Goal: Task Accomplishment & Management: Complete application form

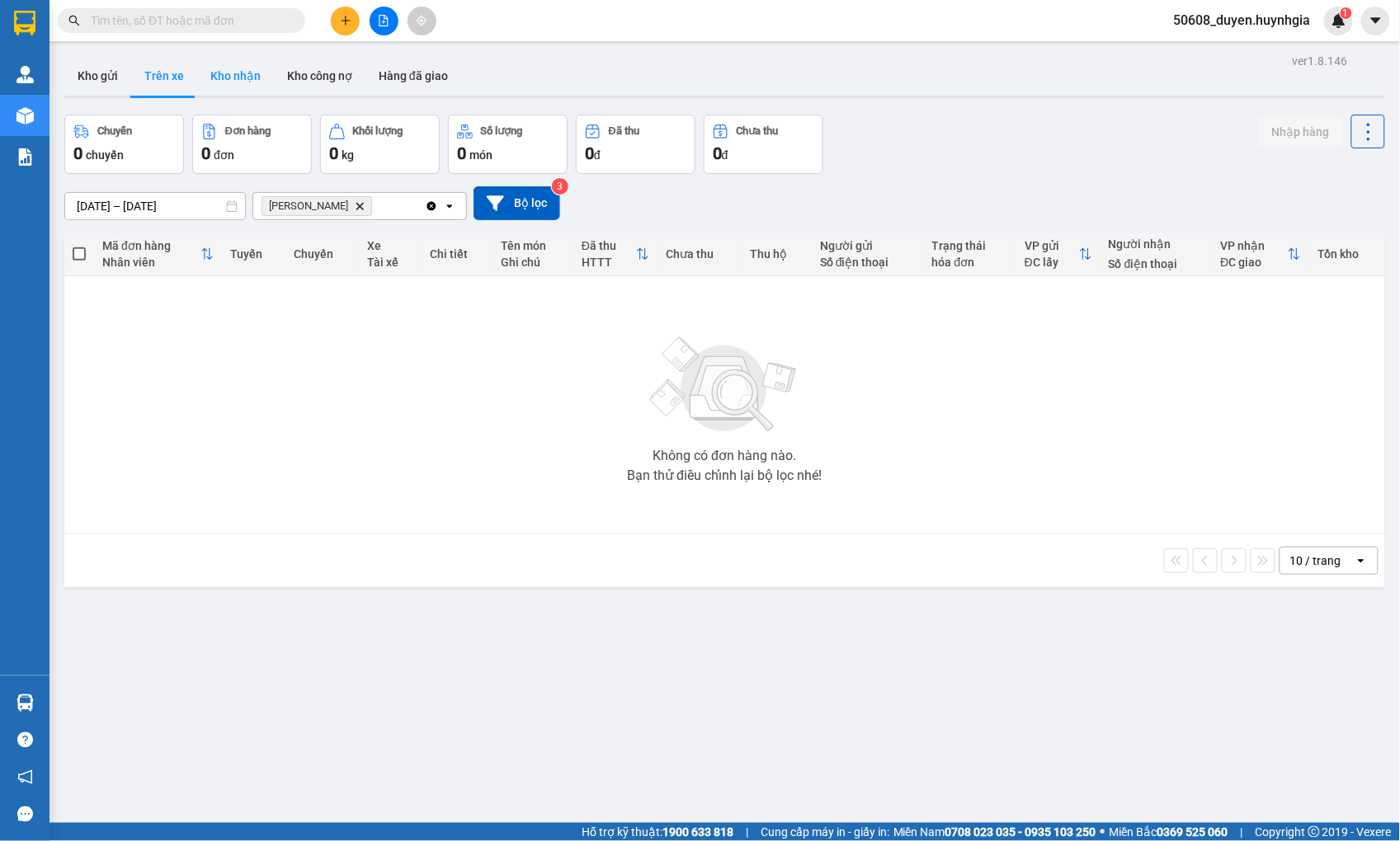
click at [250, 75] on button "Kho nhận" at bounding box center [235, 76] width 76 height 40
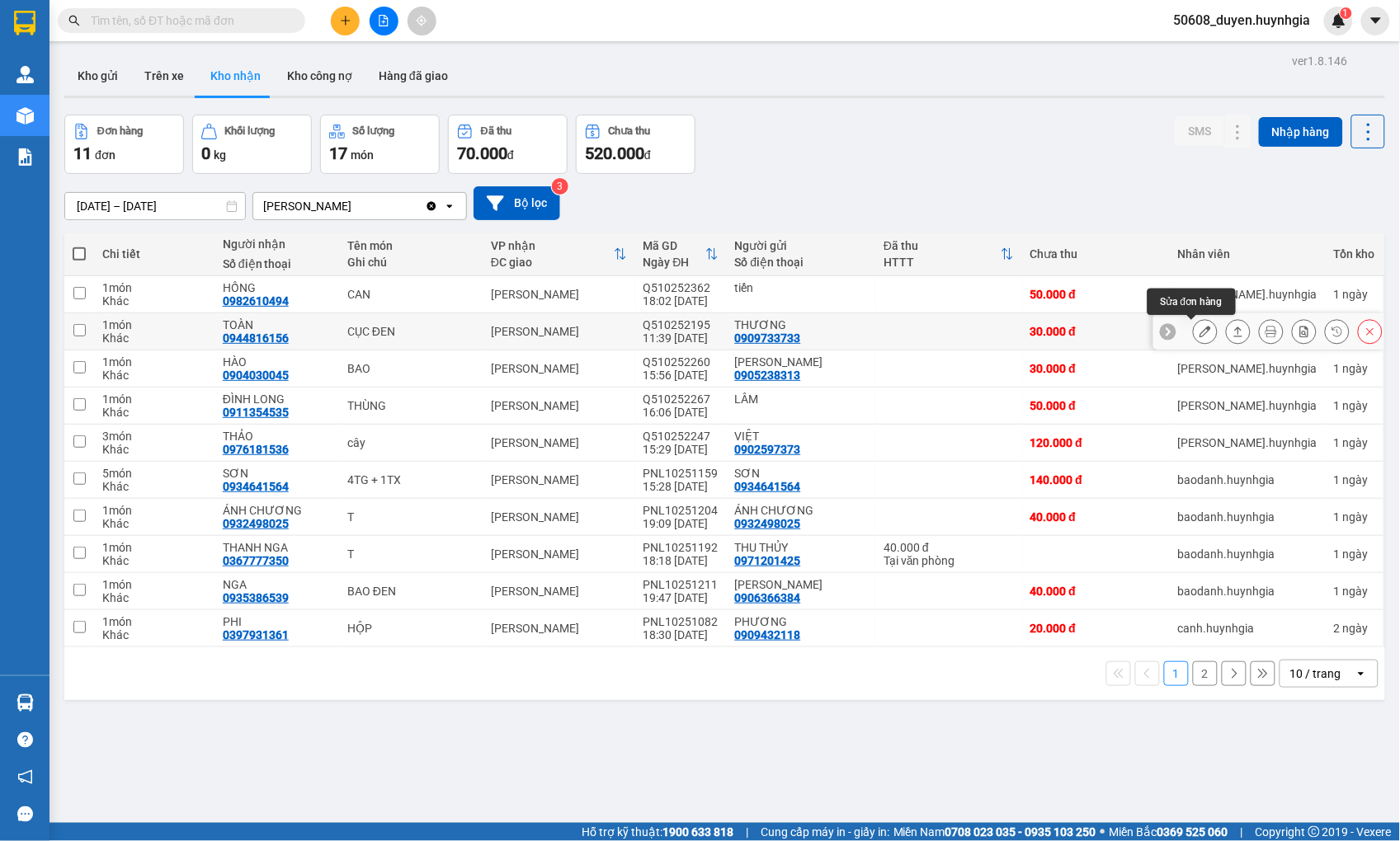
click at [1200, 330] on icon at bounding box center [1206, 332] width 12 height 12
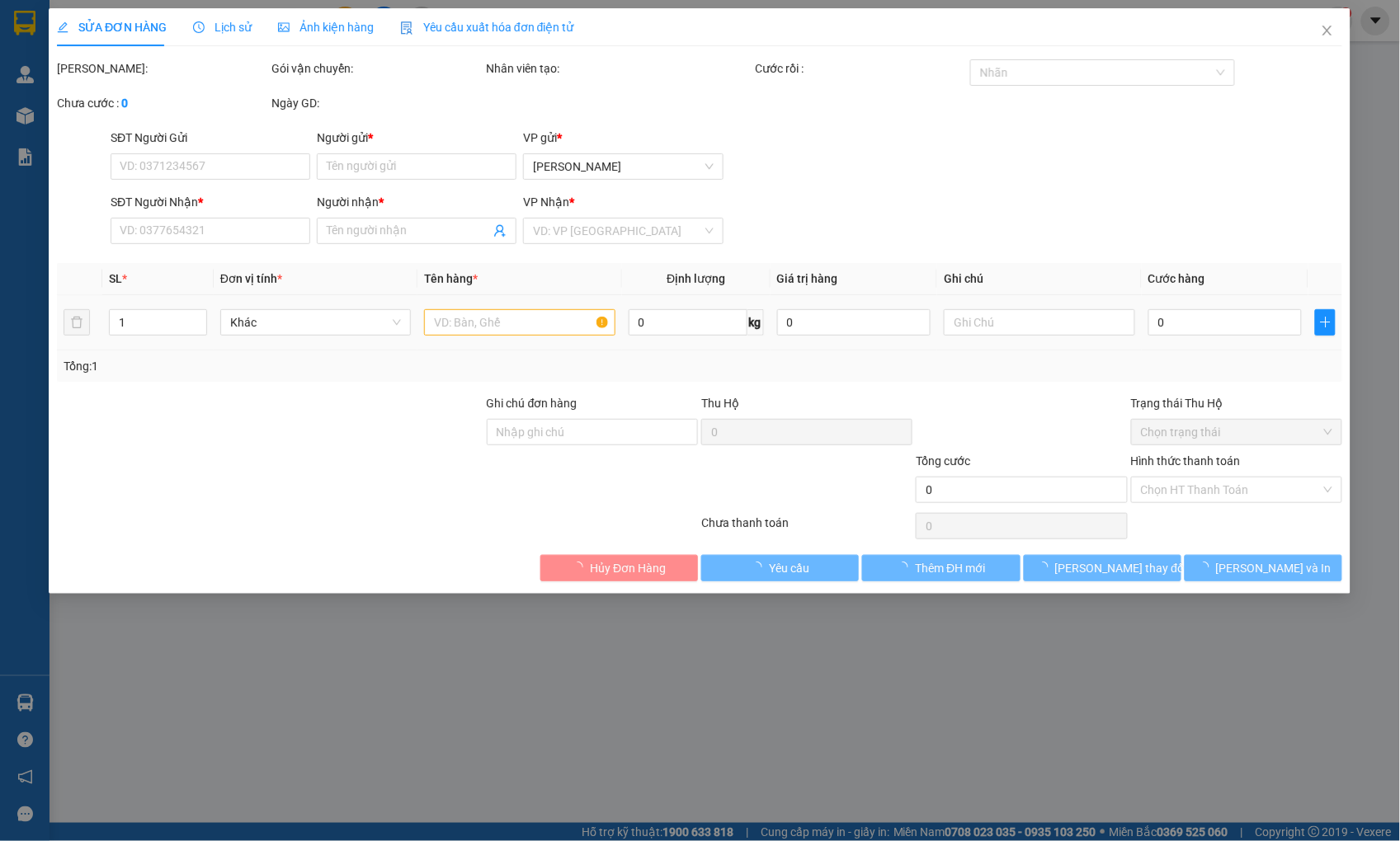
type input "0909733733"
type input "THƯƠNG"
type input "0944816156"
type input "TOÀN"
type input "30.000"
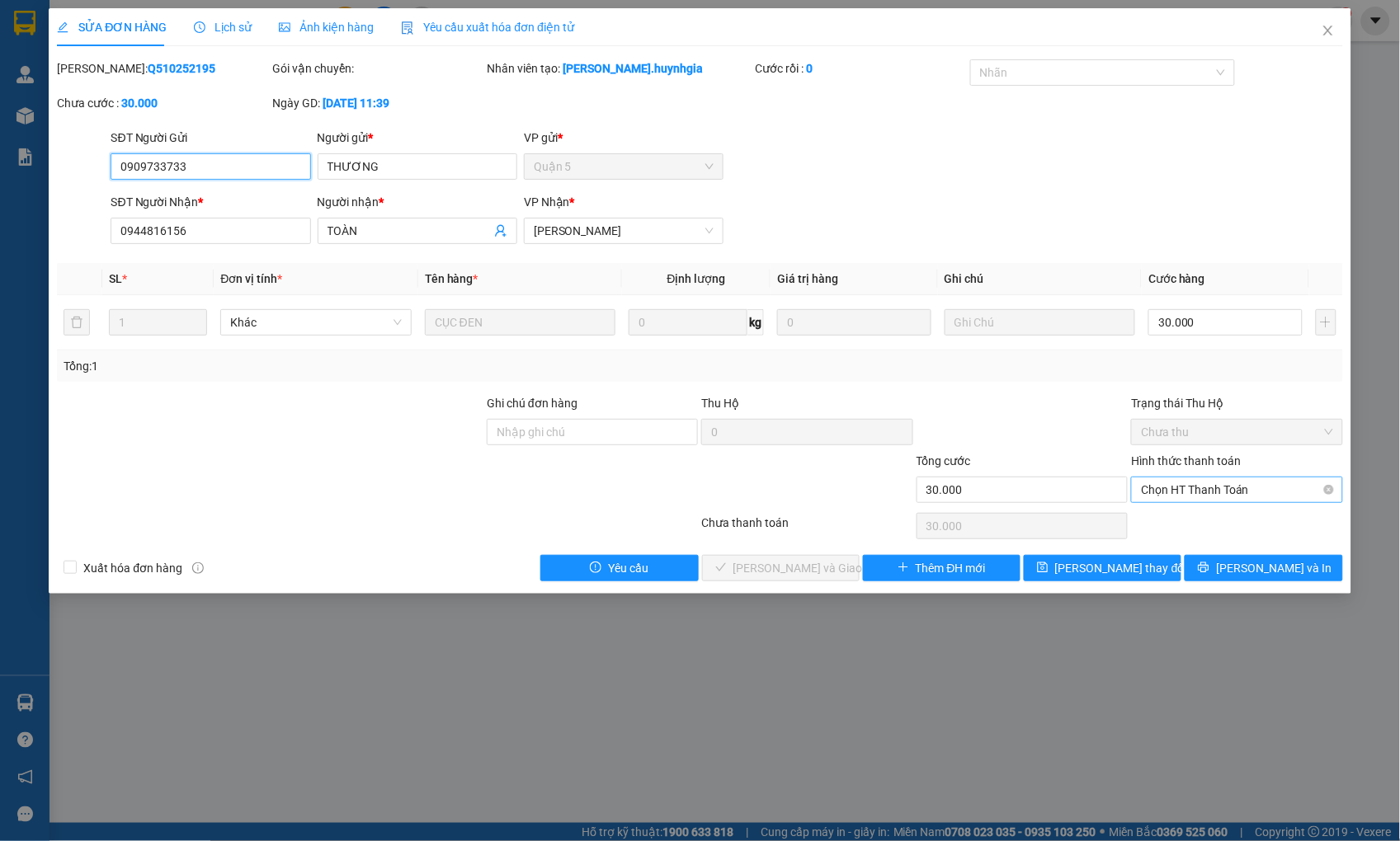
click at [1209, 487] on span "Chọn HT Thanh Toán" at bounding box center [1236, 490] width 191 height 25
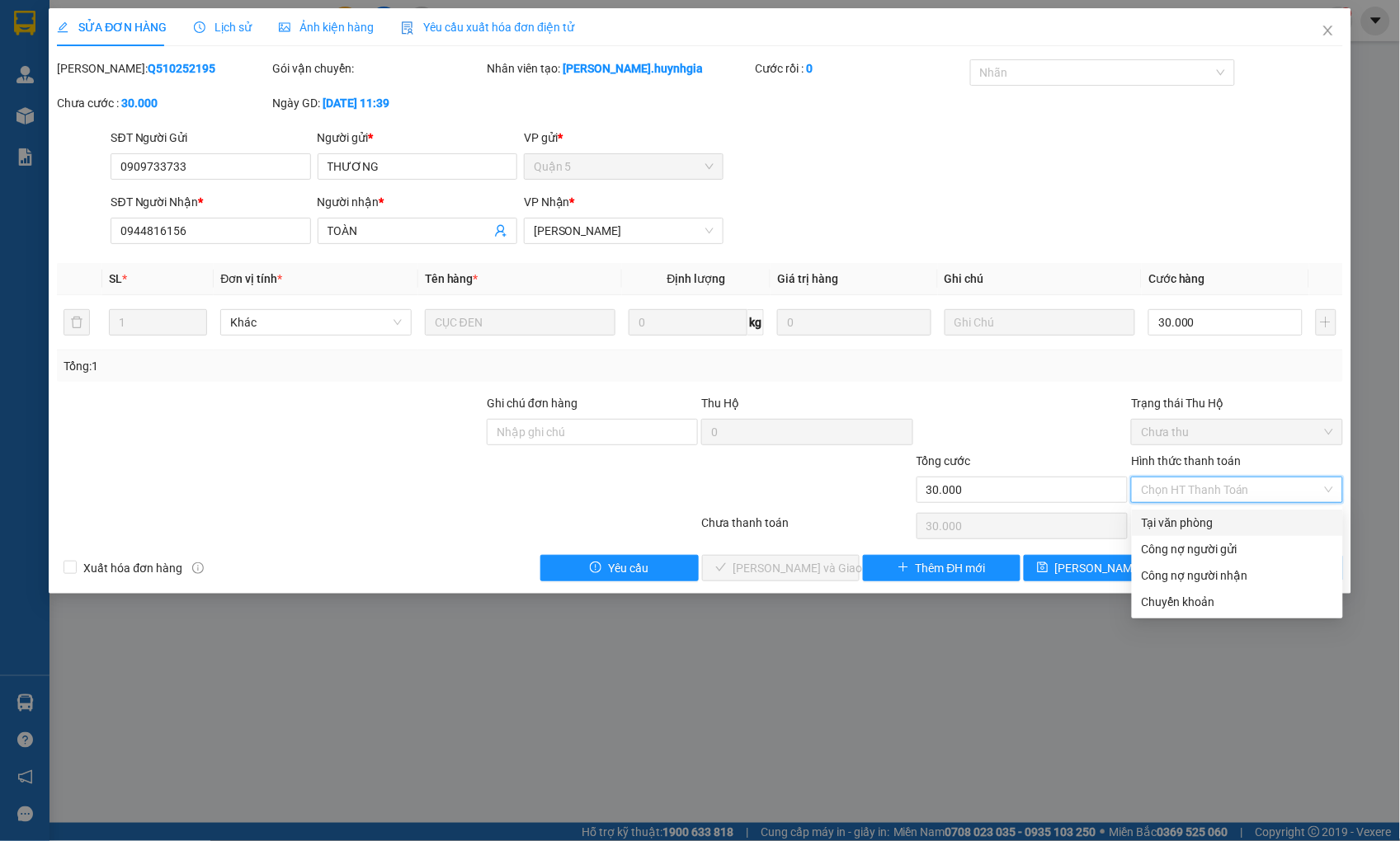
click at [1201, 515] on div "Tại văn phòng" at bounding box center [1237, 522] width 191 height 18
type input "0"
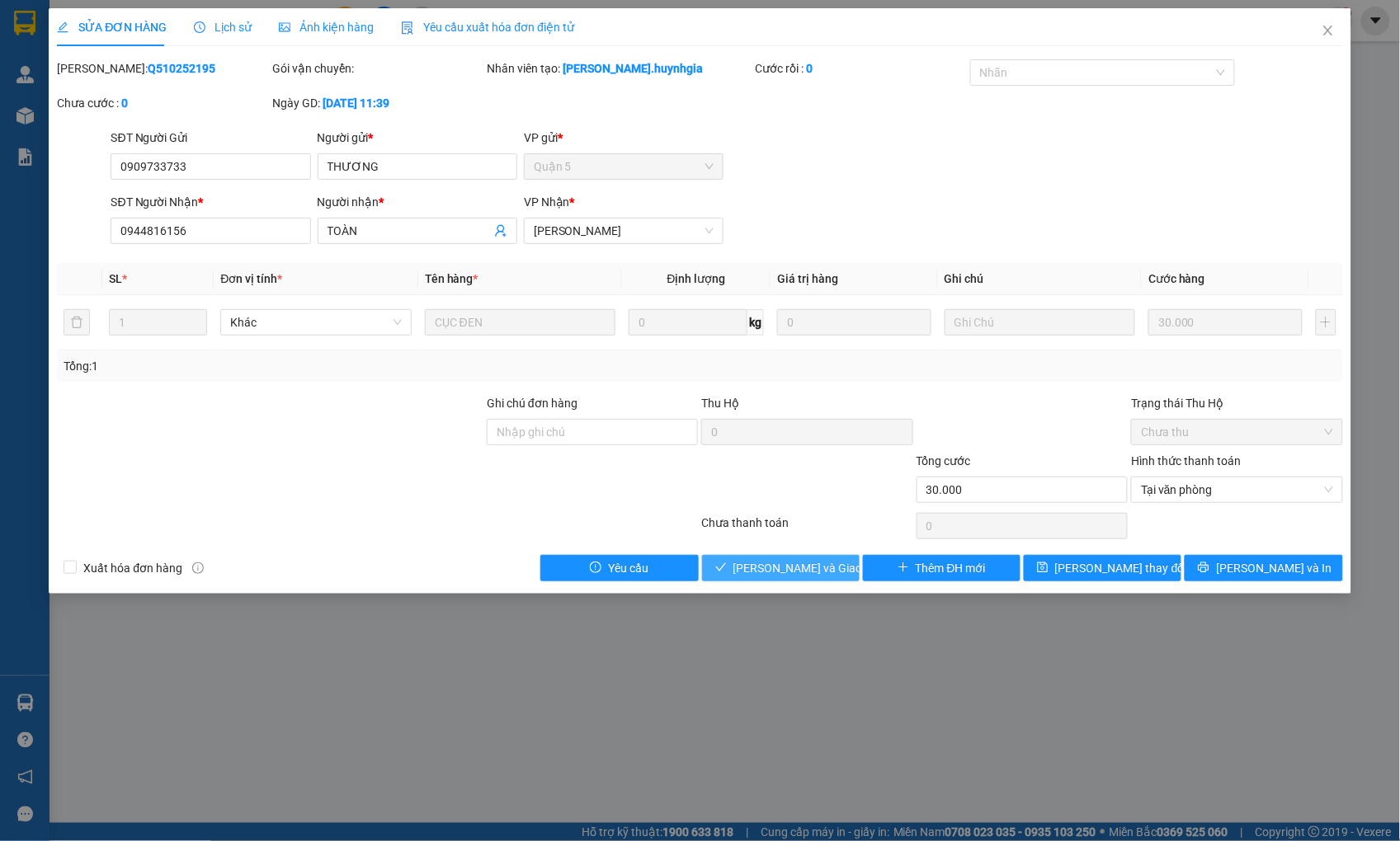
click at [826, 567] on span "[PERSON_NAME] và Giao hàng" at bounding box center [812, 568] width 159 height 18
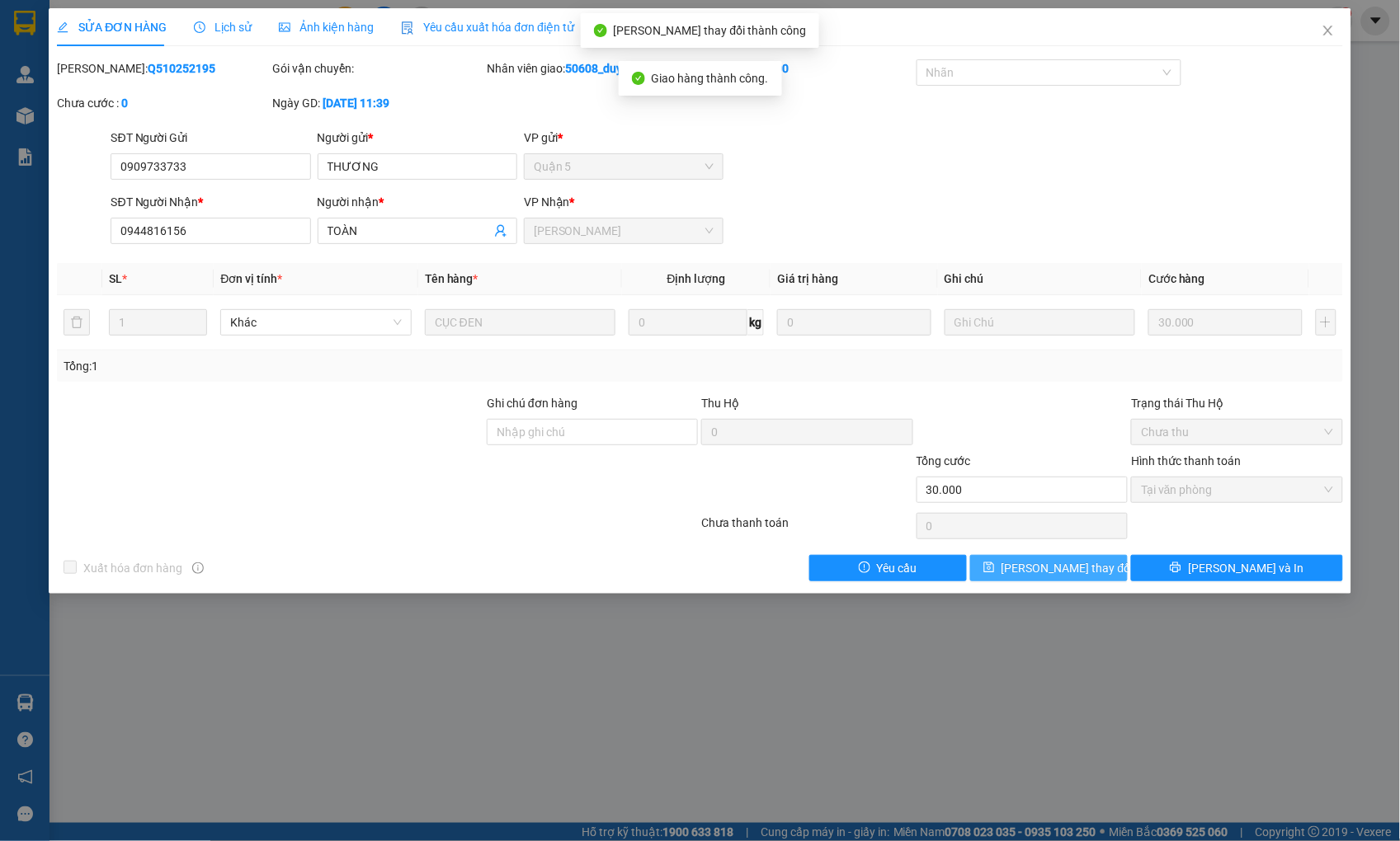
click at [1085, 564] on span "[PERSON_NAME] thay đổi" at bounding box center [1067, 568] width 132 height 18
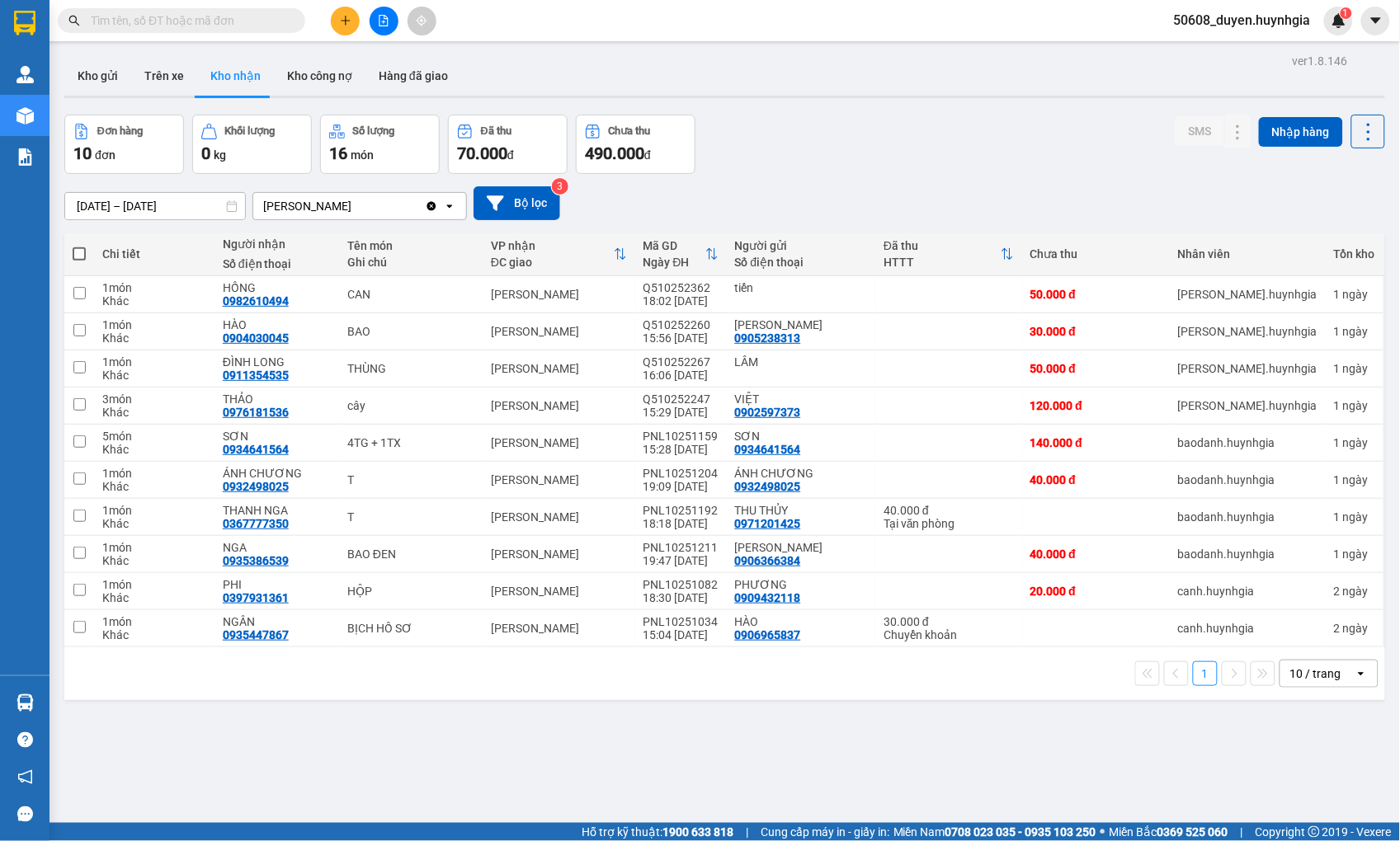
click at [243, 704] on div "ver 1.8.146 Kho gửi Trên xe Kho nhận Kho công nợ Hàng đã giao Đơn hàng 10 đơn K…" at bounding box center [724, 469] width 1334 height 841
click at [1194, 512] on button at bounding box center [1205, 518] width 23 height 29
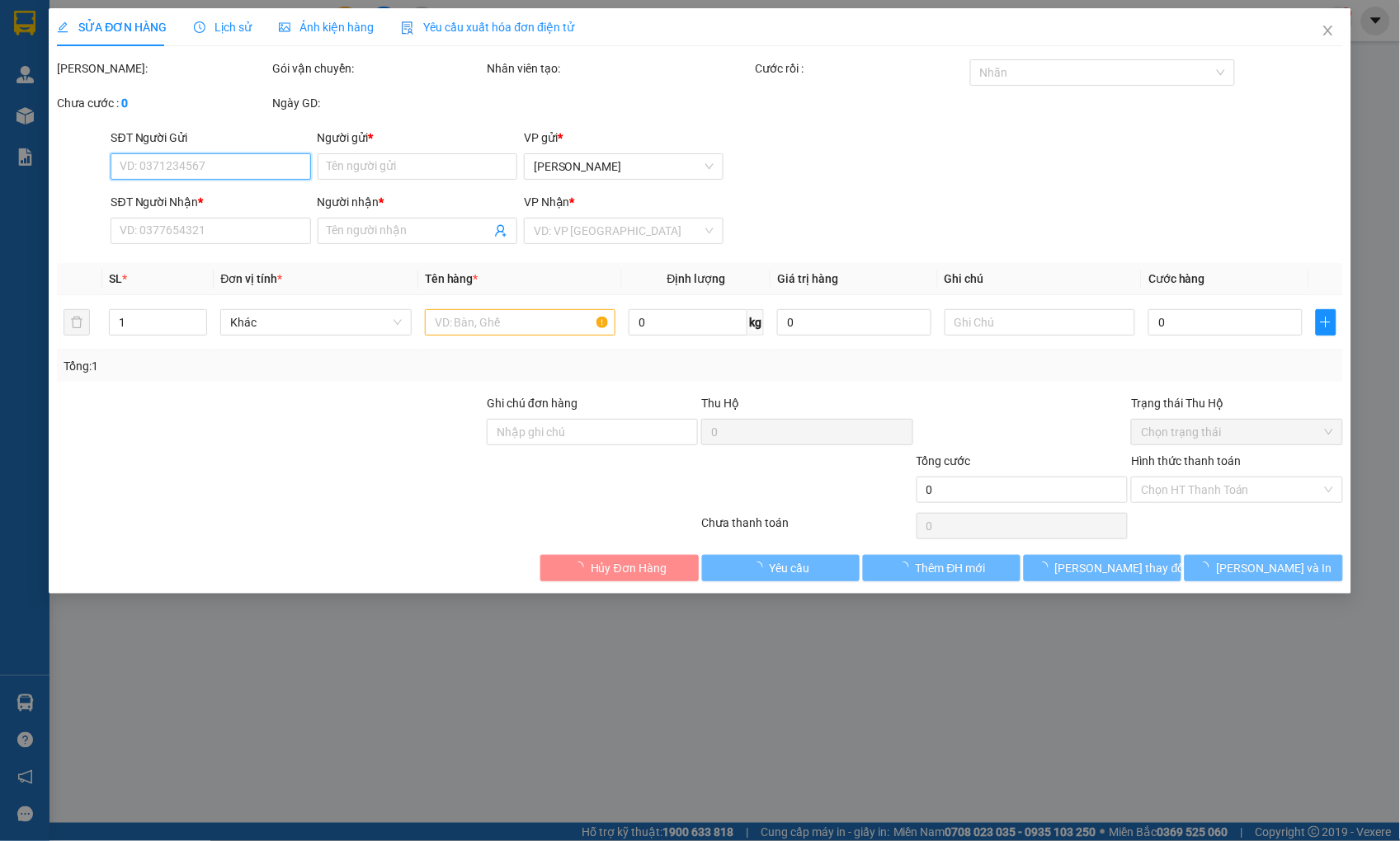
type input "0971201425"
type input "THU THỦY"
type input "0367777350"
type input "THANH NGA"
type input "40.000"
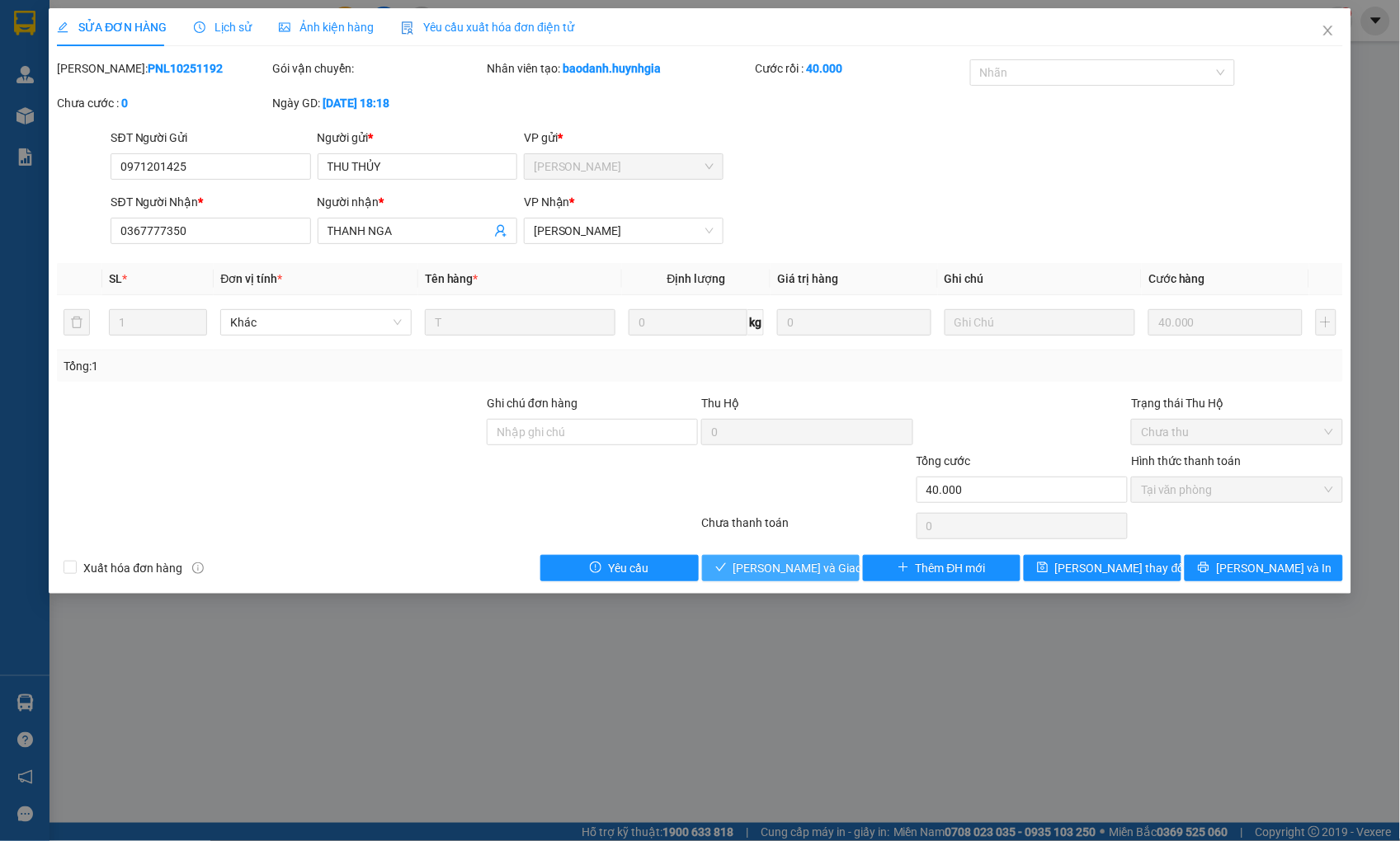
click at [796, 563] on span "[PERSON_NAME] và Giao hàng" at bounding box center [812, 568] width 159 height 18
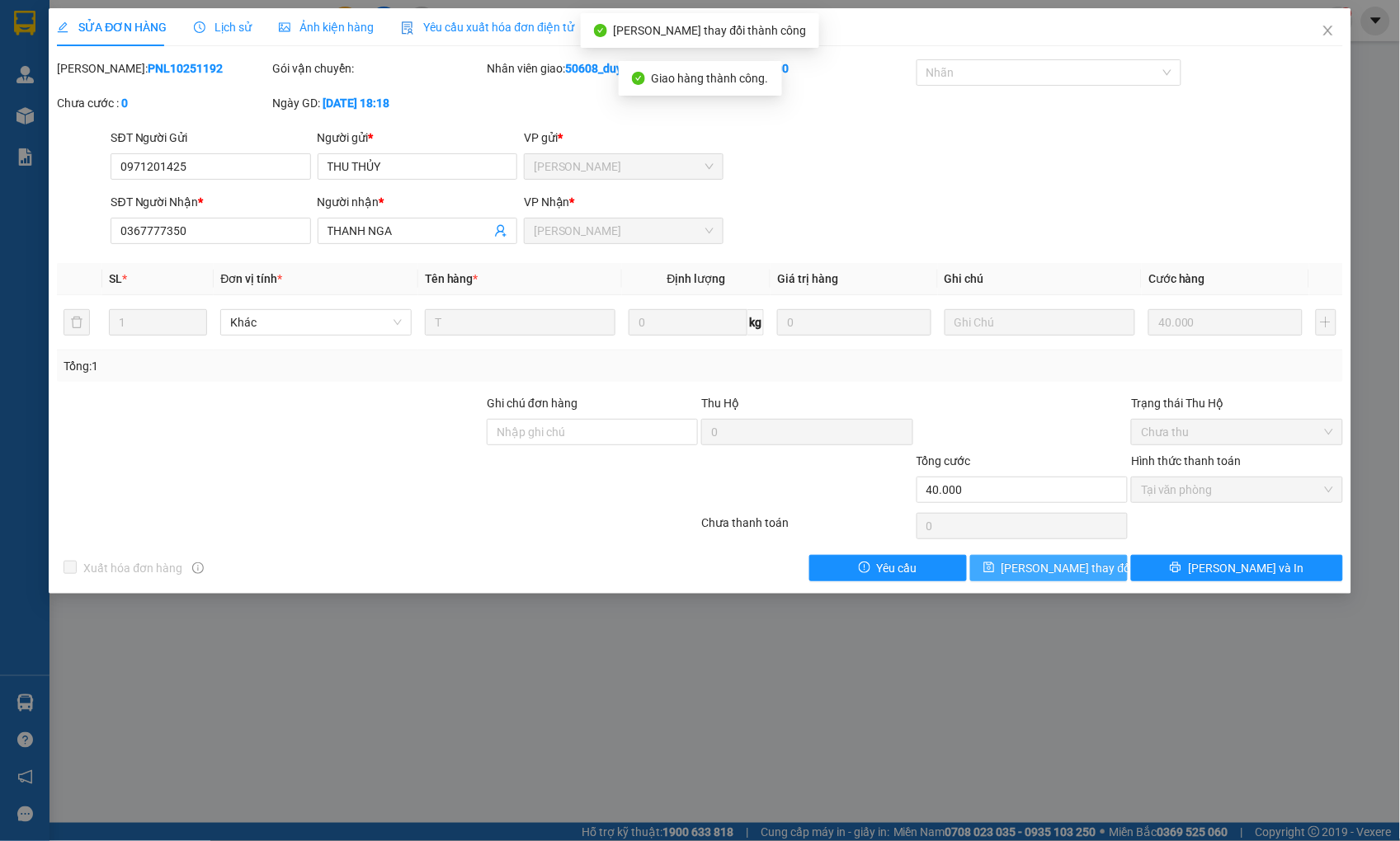
click at [1126, 570] on button "[PERSON_NAME] thay đổi" at bounding box center [1049, 568] width 158 height 26
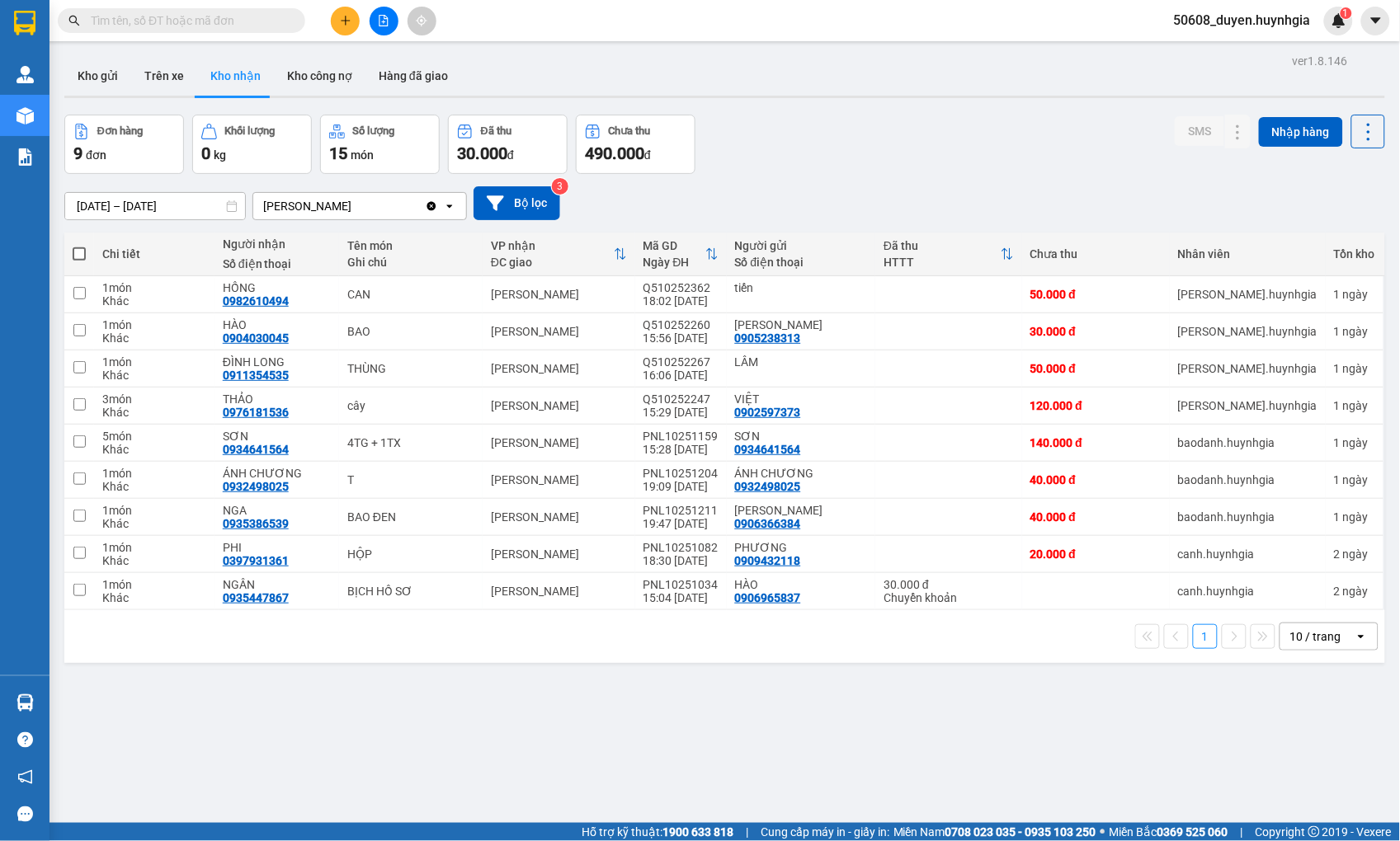
click at [881, 170] on div "Đơn hàng 9 đơn Khối lượng 0 kg Số lượng 15 món Đã thu 30.000 đ Chưa thu 490.000…" at bounding box center [725, 144] width 1321 height 59
click at [280, 685] on div "ver 1.8.146 Kho gửi Trên xe Kho nhận Kho công nợ Hàng đã giao Đơn hàng 9 đơn Kh…" at bounding box center [724, 469] width 1334 height 841
